Goal: Task Accomplishment & Management: Manage account settings

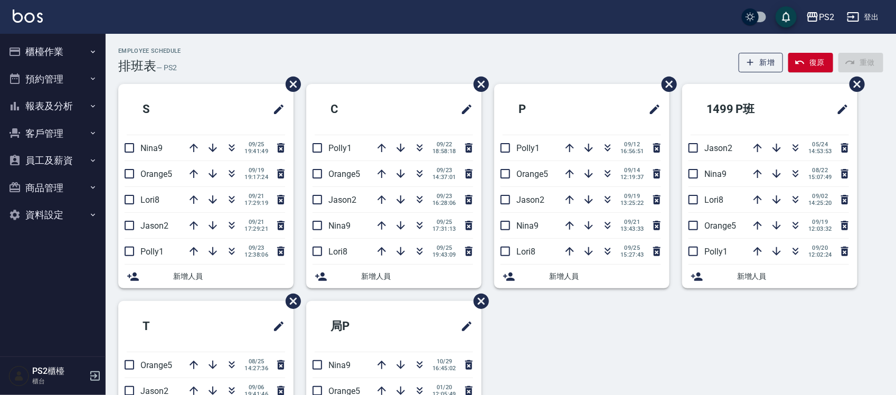
click at [279, 55] on div "Employee Schedule 排班表 — PS2 新增 復原 重做" at bounding box center [500, 61] width 765 height 26
click at [281, 52] on div "Employee Schedule 排班表 — PS2 新增 復原 重做" at bounding box center [500, 61] width 765 height 26
click at [233, 170] on icon "button" at bounding box center [231, 173] width 13 height 13
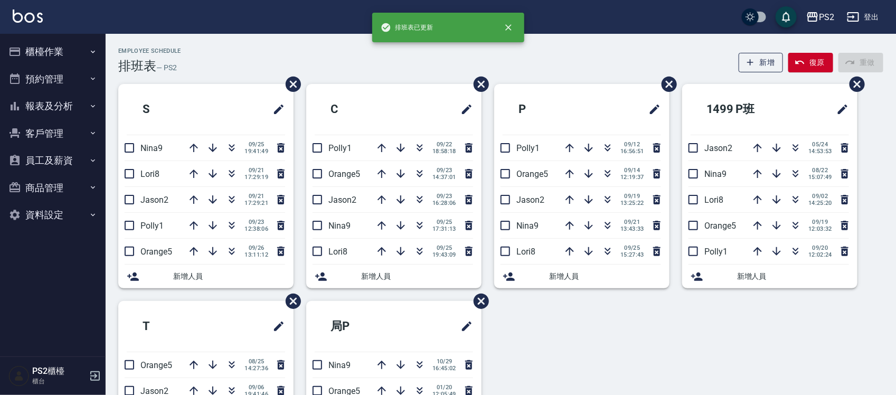
click at [220, 55] on div "Employee Schedule 排班表 — PS2 新增 復原 重做" at bounding box center [500, 61] width 765 height 26
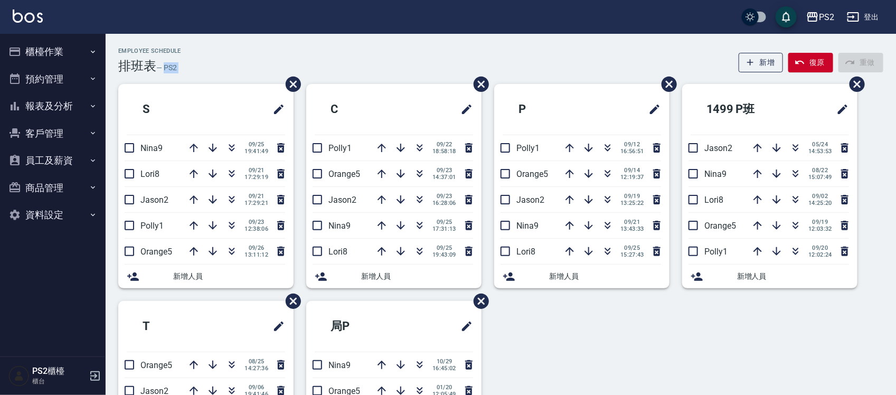
click at [220, 55] on div "Employee Schedule 排班表 — PS2 新增 復原 重做" at bounding box center [500, 61] width 765 height 26
click at [206, 42] on div "Employee Schedule 排班表 — PS2 新增 復原 重做 S Nina9 [DATE] 19:41:49 Lori8 [DATE] 17:29…" at bounding box center [501, 278] width 790 height 488
click at [230, 169] on icon "button" at bounding box center [231, 173] width 13 height 13
click at [191, 226] on icon "button" at bounding box center [193, 251] width 13 height 13
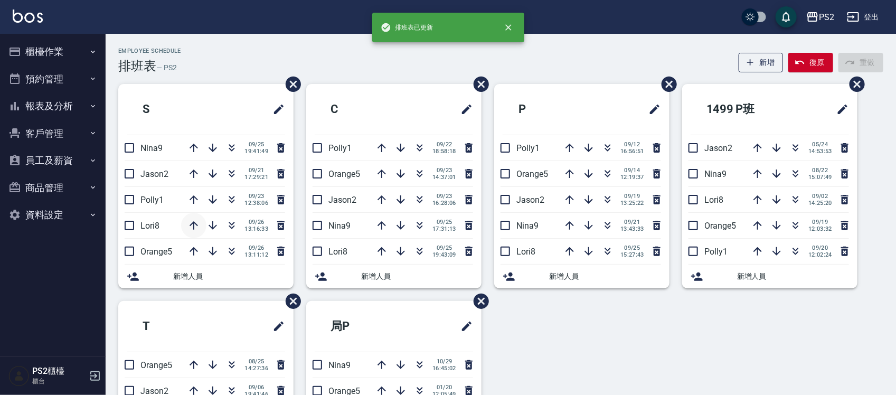
click at [193, 226] on icon "button" at bounding box center [193, 225] width 8 height 8
click at [190, 196] on icon "button" at bounding box center [193, 199] width 13 height 13
click at [231, 197] on icon "button" at bounding box center [231, 199] width 13 height 13
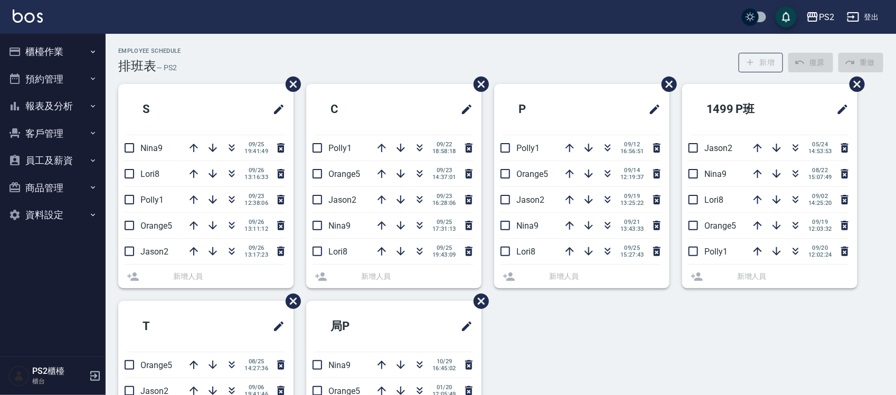
click at [231, 197] on div "[DATE] 12:38:06" at bounding box center [234, 199] width 106 height 25
click at [231, 58] on div "Employee Schedule 排班表 — PS2 新增 復原 重做" at bounding box center [500, 61] width 765 height 26
